Goal: Navigation & Orientation: Find specific page/section

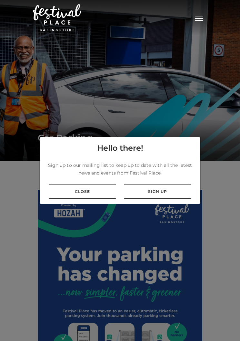
click at [94, 197] on link "Close" at bounding box center [82, 191] width 67 height 15
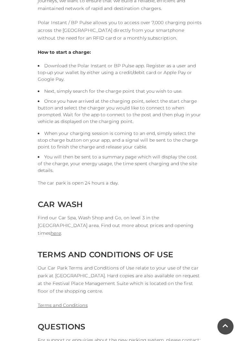
scroll to position [1431, 0]
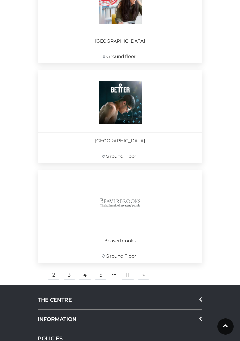
scroll to position [1411, 0]
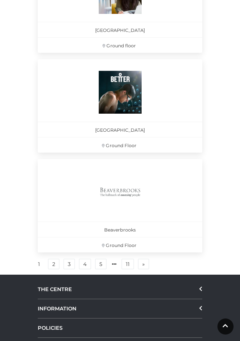
click at [104, 262] on link "5" at bounding box center [100, 264] width 11 height 10
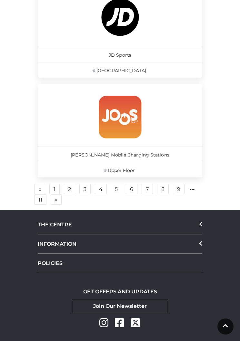
scroll to position [1510, 0]
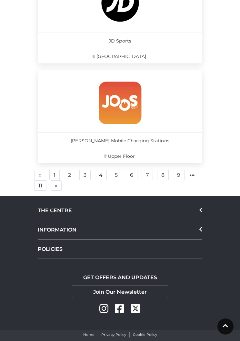
click at [147, 176] on link "7" at bounding box center [147, 175] width 11 height 10
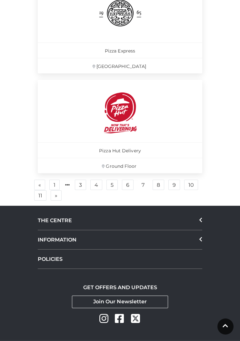
scroll to position [1547, 0]
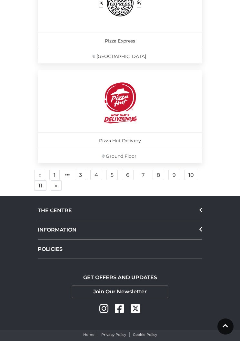
click at [161, 173] on link "8" at bounding box center [159, 175] width 12 height 10
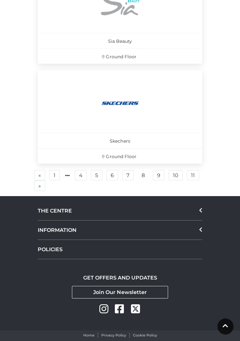
scroll to position [1537, 0]
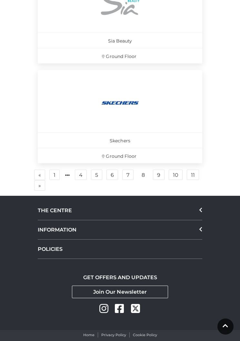
click at [174, 172] on link "10" at bounding box center [176, 175] width 14 height 10
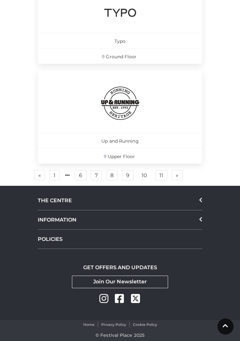
scroll to position [892, 0]
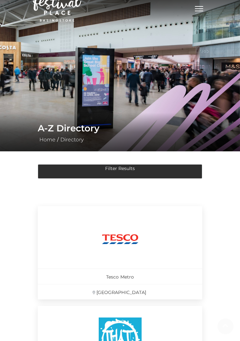
scroll to position [1495, 0]
